Goal: Task Accomplishment & Management: Use online tool/utility

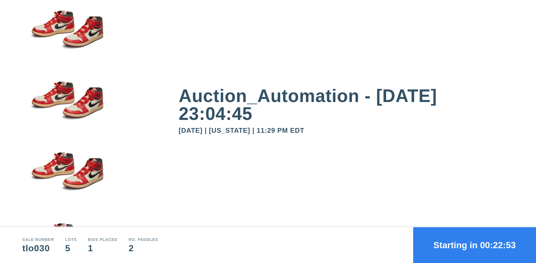
click at [475, 245] on button "Starting in 00:22:53" at bounding box center [474, 245] width 123 height 36
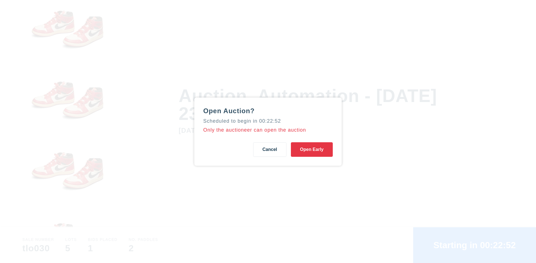
click at [312, 149] on button "Open Early" at bounding box center [312, 149] width 42 height 15
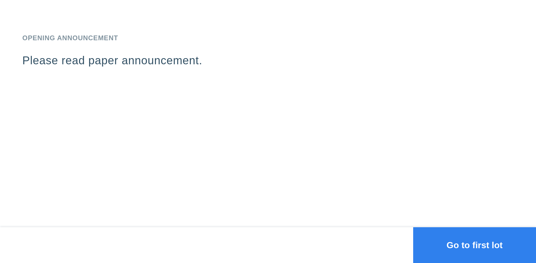
click at [475, 245] on button "Go to first lot" at bounding box center [474, 245] width 123 height 36
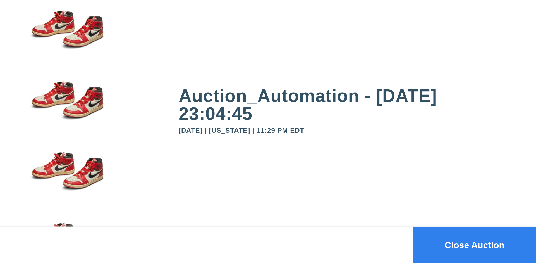
click at [475, 245] on button "Close Auction" at bounding box center [474, 245] width 123 height 36
